Goal: Entertainment & Leisure: Consume media (video, audio)

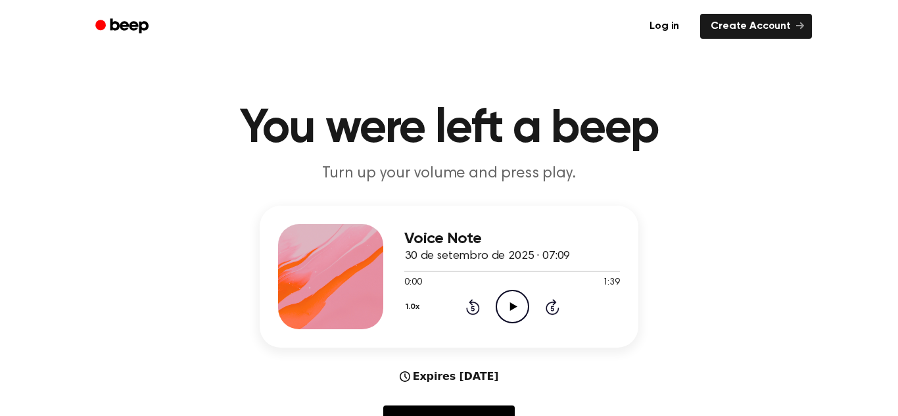
click at [518, 316] on icon "Play Audio" at bounding box center [513, 307] width 34 height 34
click at [411, 274] on div at bounding box center [512, 271] width 216 height 11
click at [514, 306] on icon at bounding box center [513, 307] width 7 height 9
click at [517, 309] on icon "Pause Audio" at bounding box center [513, 307] width 34 height 34
